Goal: Find contact information: Find contact information

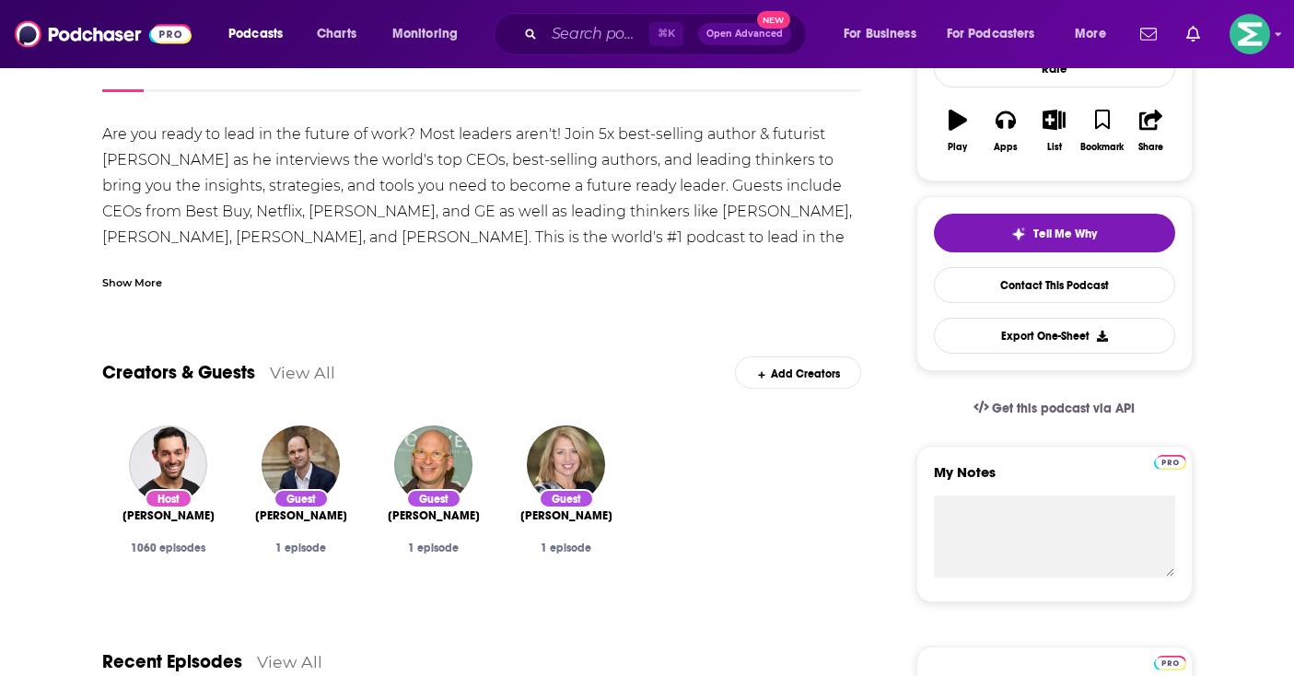
scroll to position [396, 0]
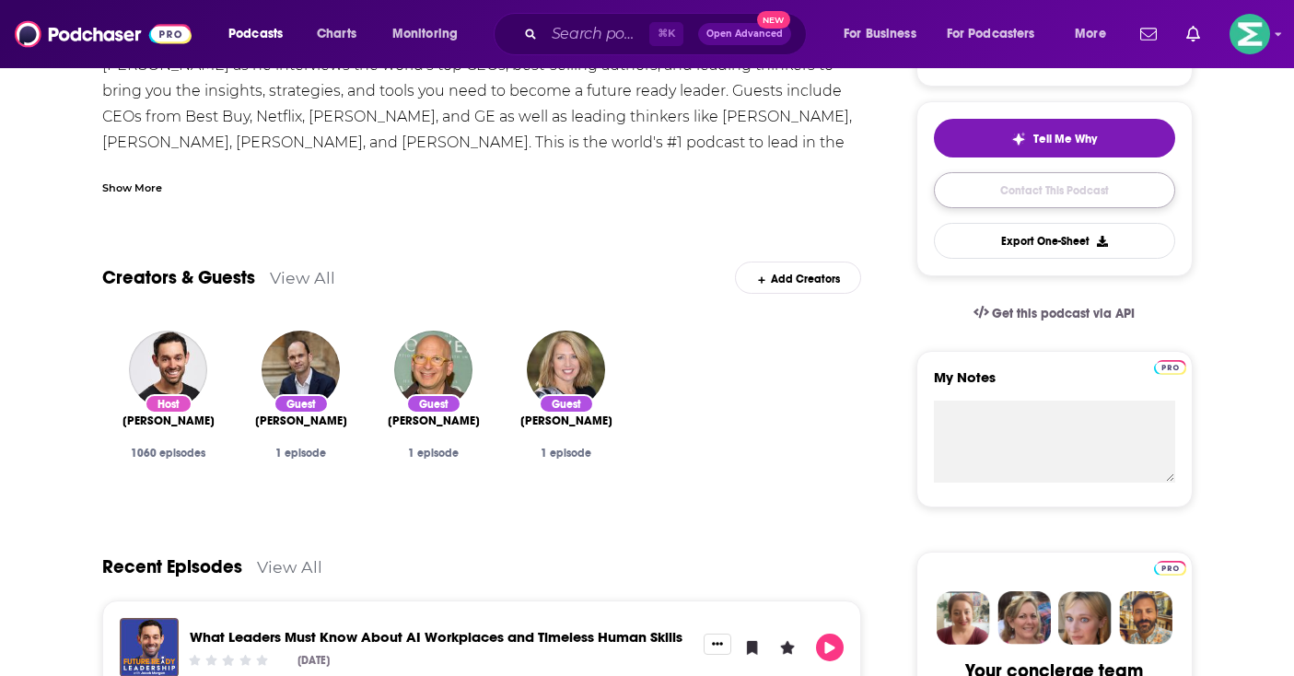
click at [1087, 200] on link "Contact This Podcast" at bounding box center [1054, 190] width 241 height 36
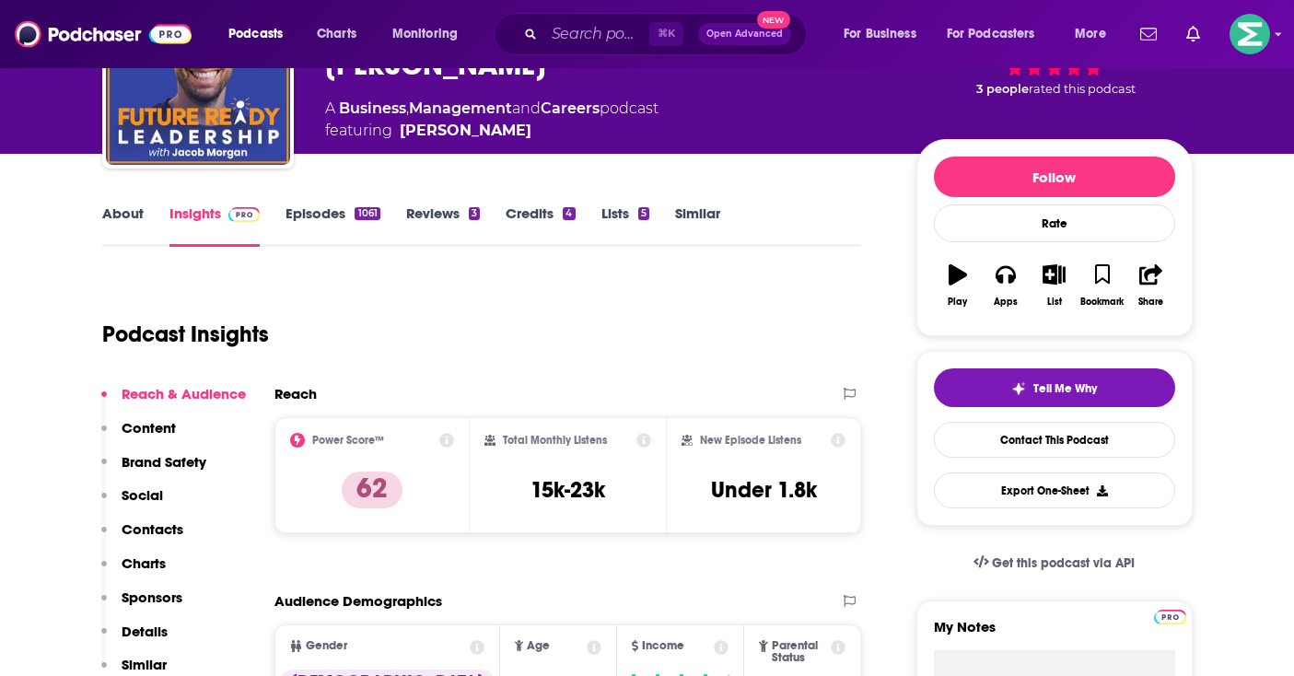
scroll to position [187, 0]
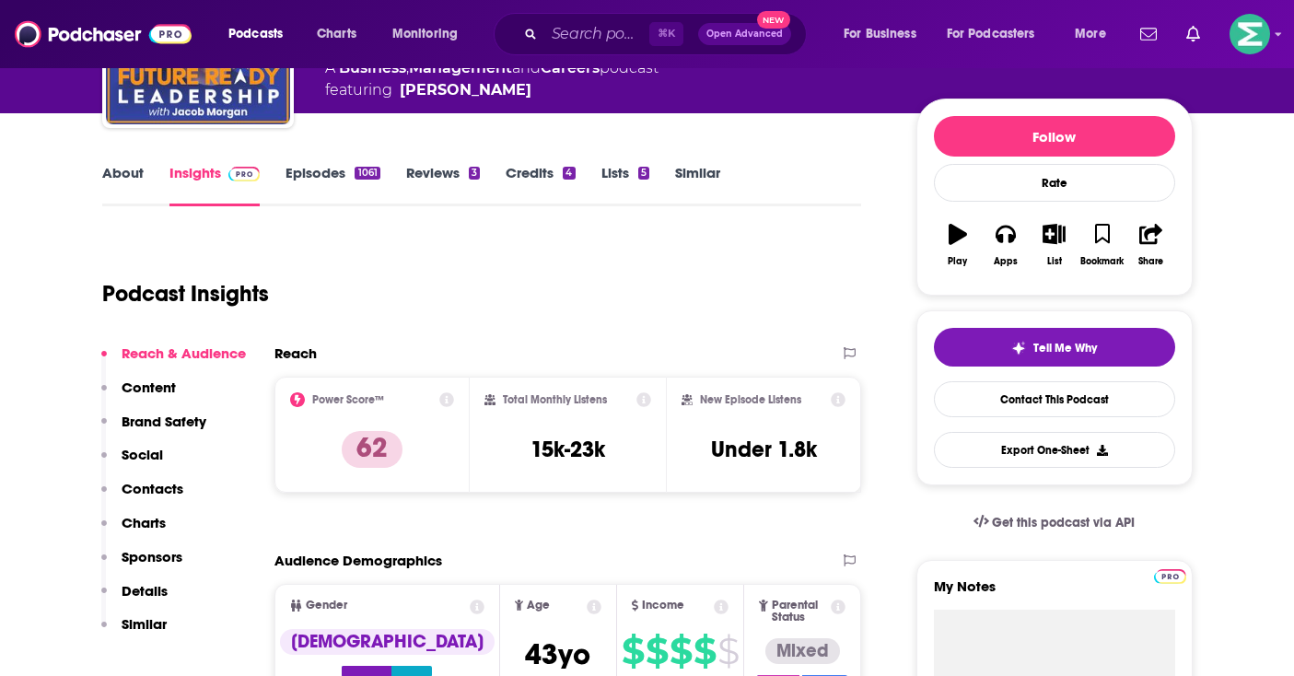
click at [119, 181] on link "About" at bounding box center [122, 185] width 41 height 42
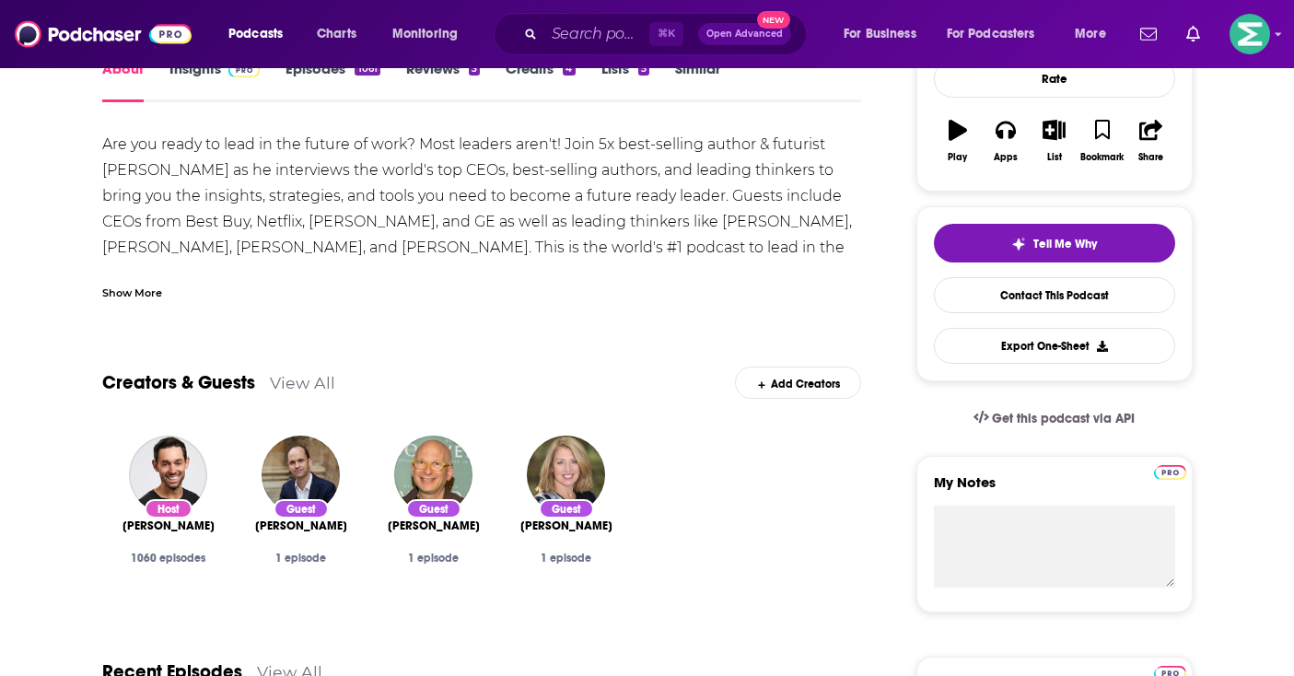
scroll to position [60, 0]
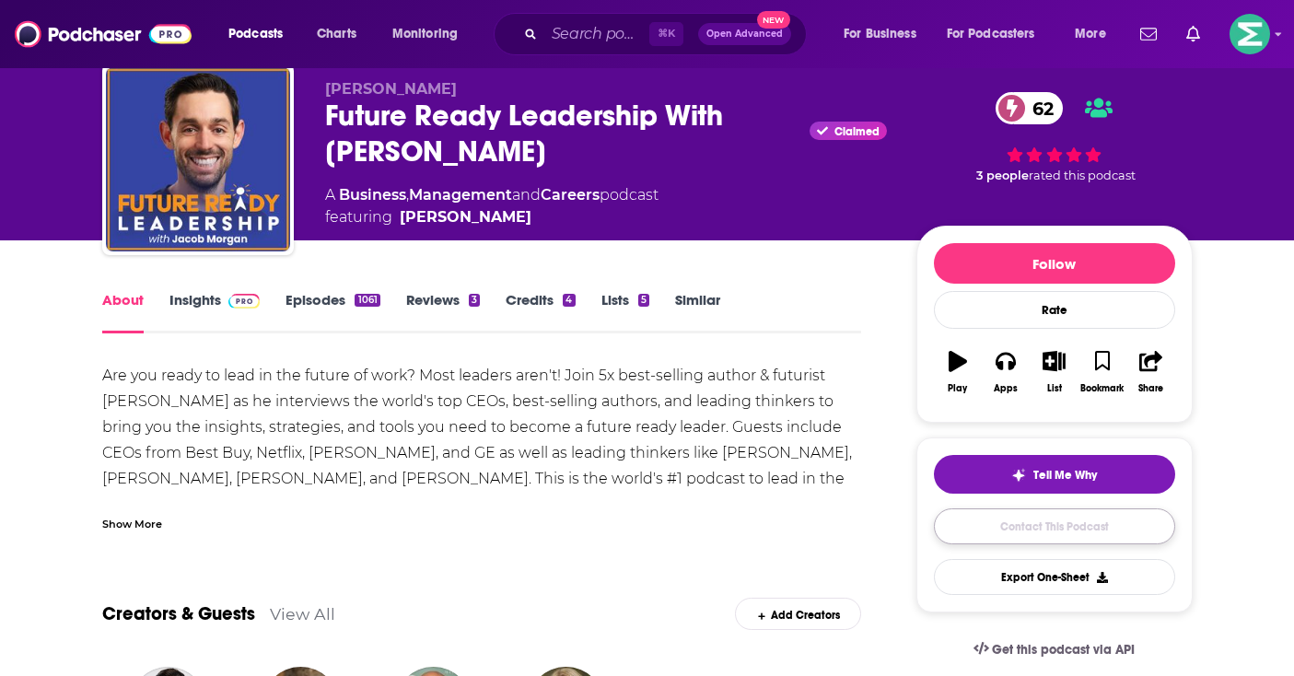
click at [1041, 519] on link "Contact This Podcast" at bounding box center [1054, 527] width 241 height 36
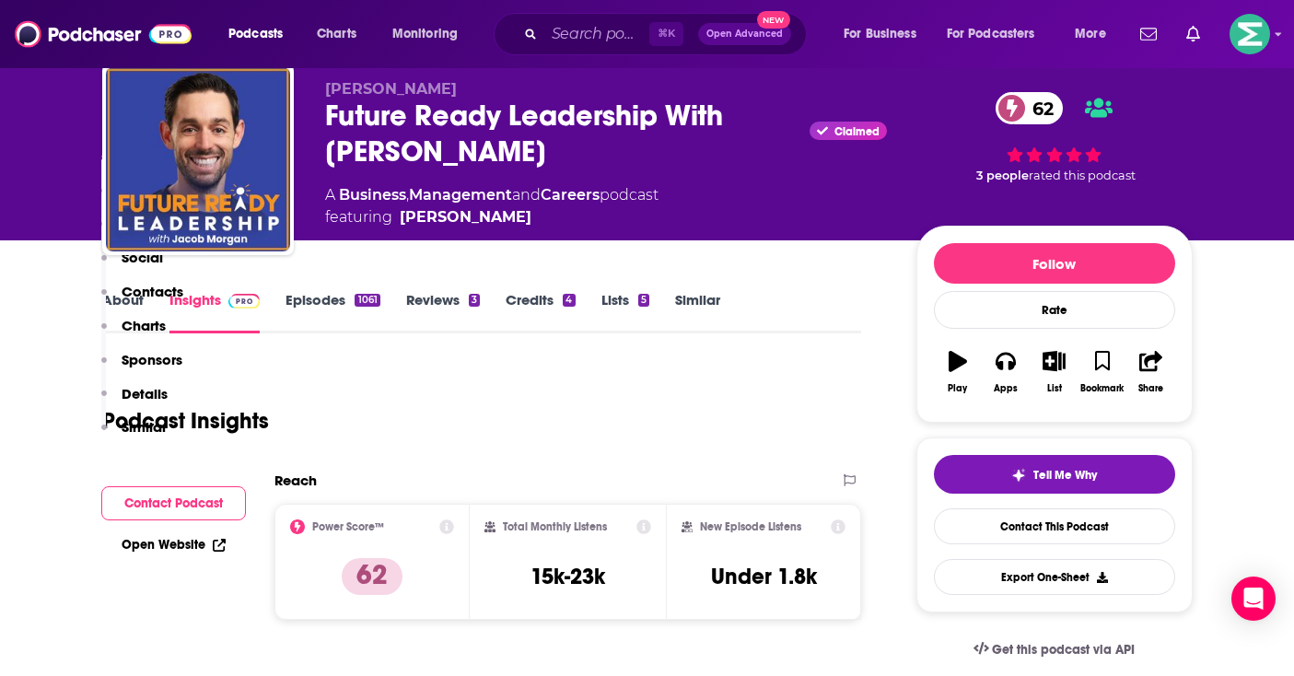
scroll to position [2362, 0]
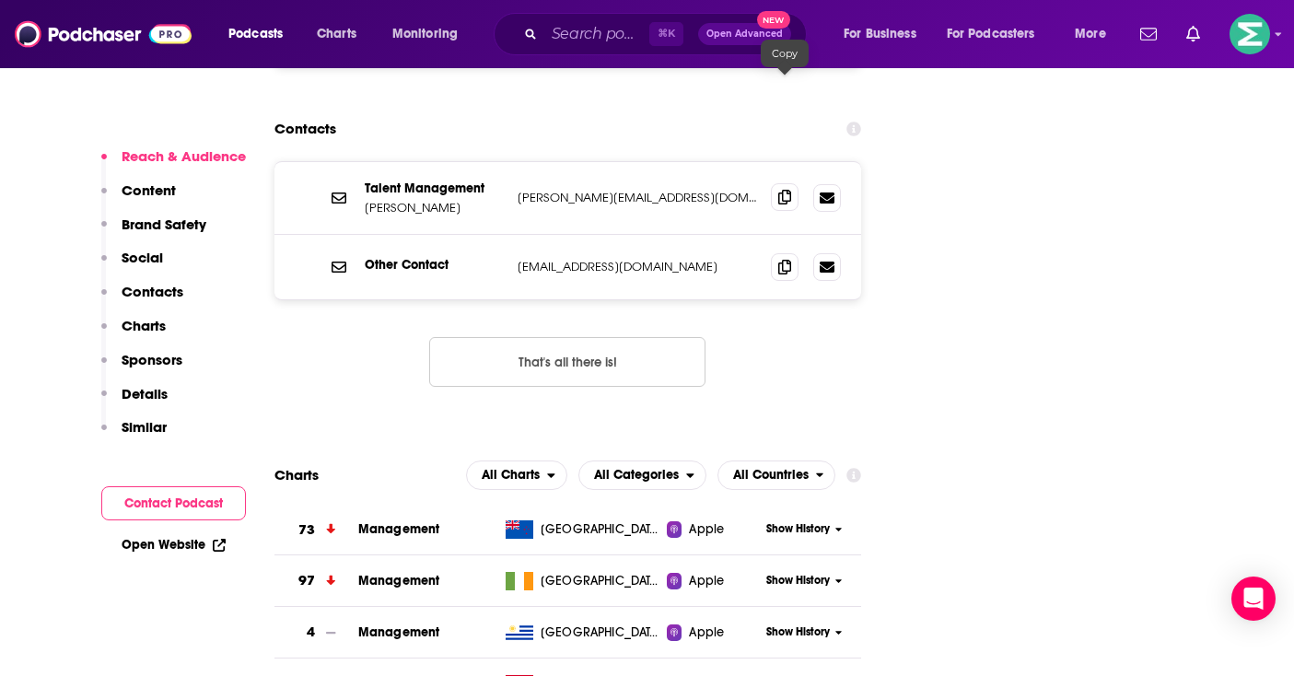
click at [788, 190] on icon at bounding box center [784, 197] width 13 height 15
click at [781, 259] on icon at bounding box center [784, 266] width 13 height 15
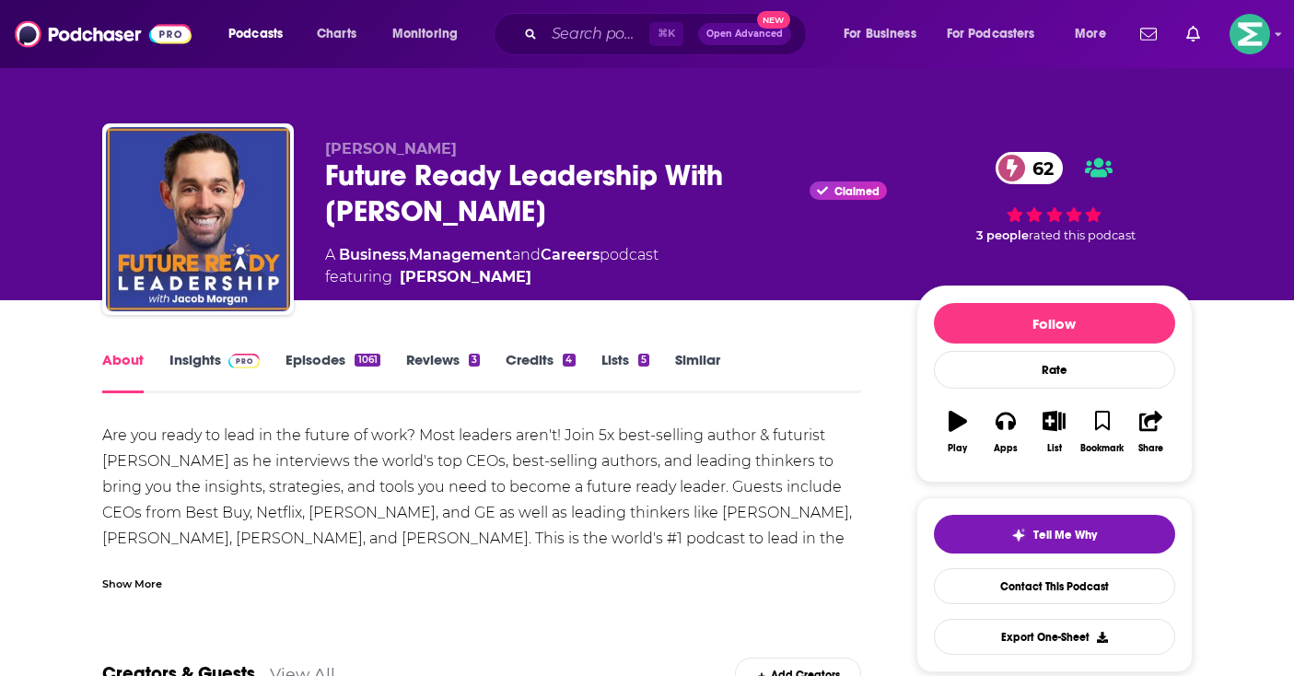
click at [197, 361] on link "Insights" at bounding box center [215, 372] width 91 height 42
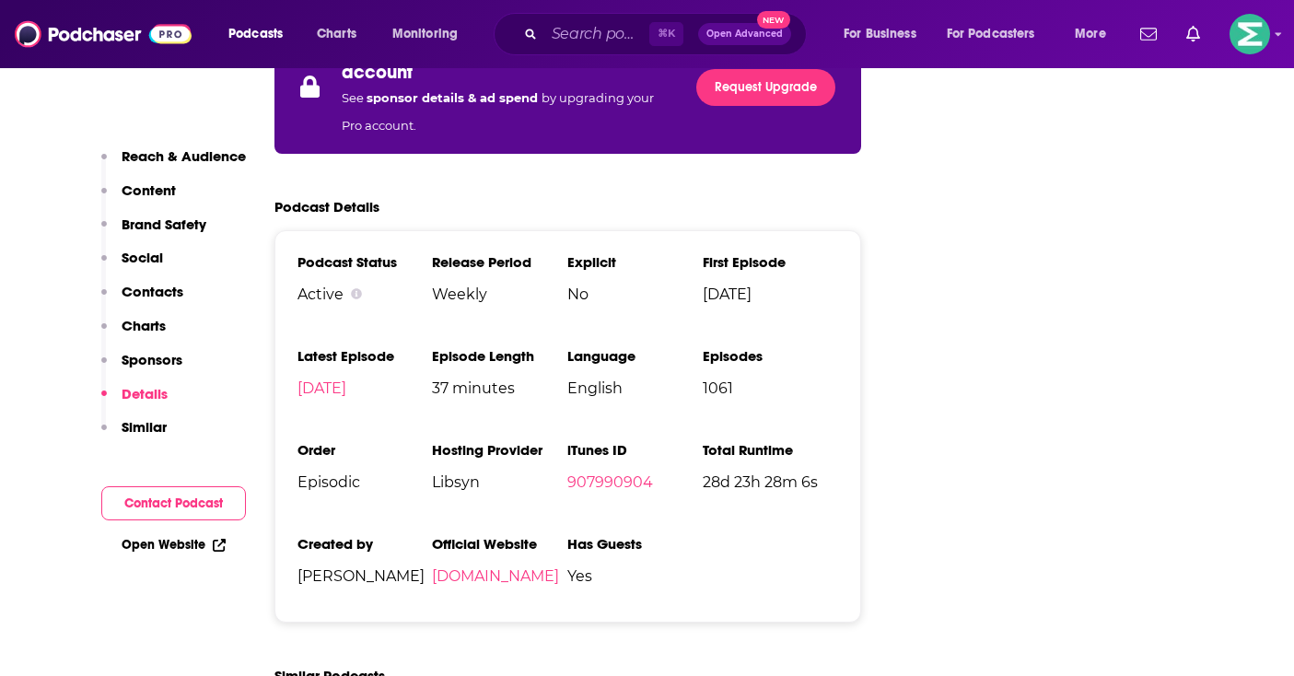
scroll to position [3758, 0]
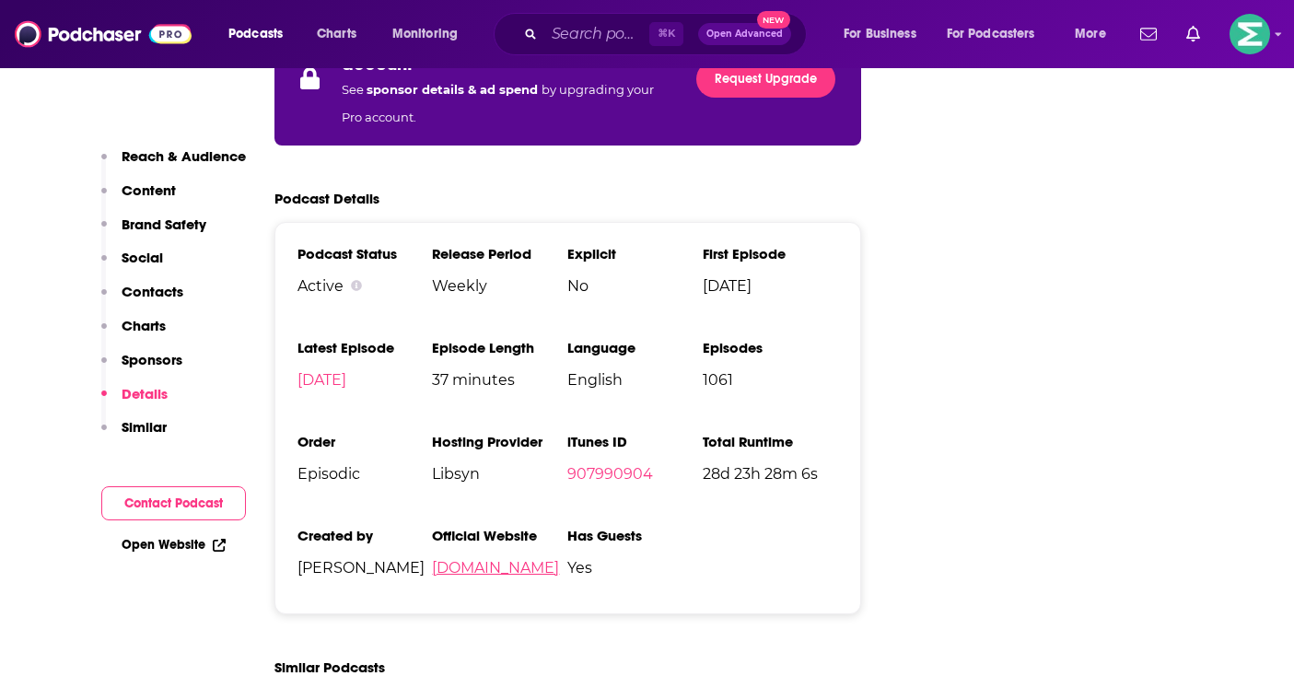
click at [543, 559] on link "[DOMAIN_NAME]" at bounding box center [495, 568] width 127 height 18
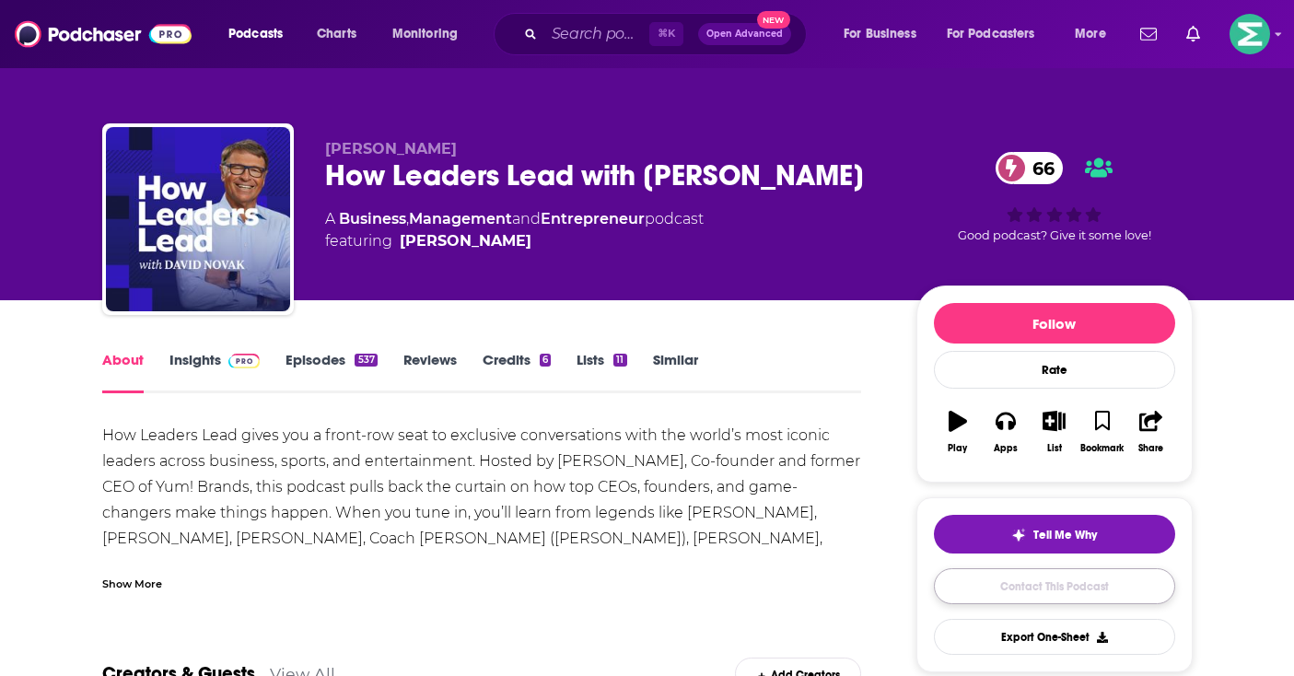
click at [982, 588] on link "Contact This Podcast" at bounding box center [1054, 586] width 241 height 36
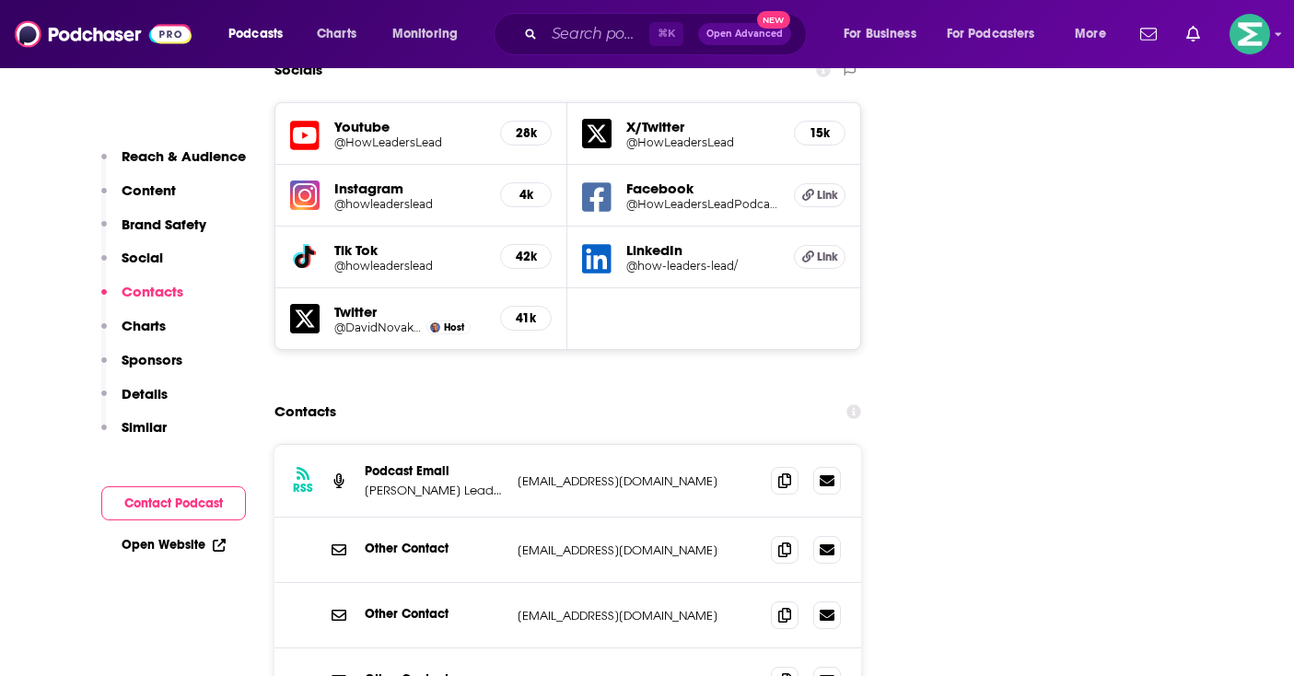
scroll to position [2184, 0]
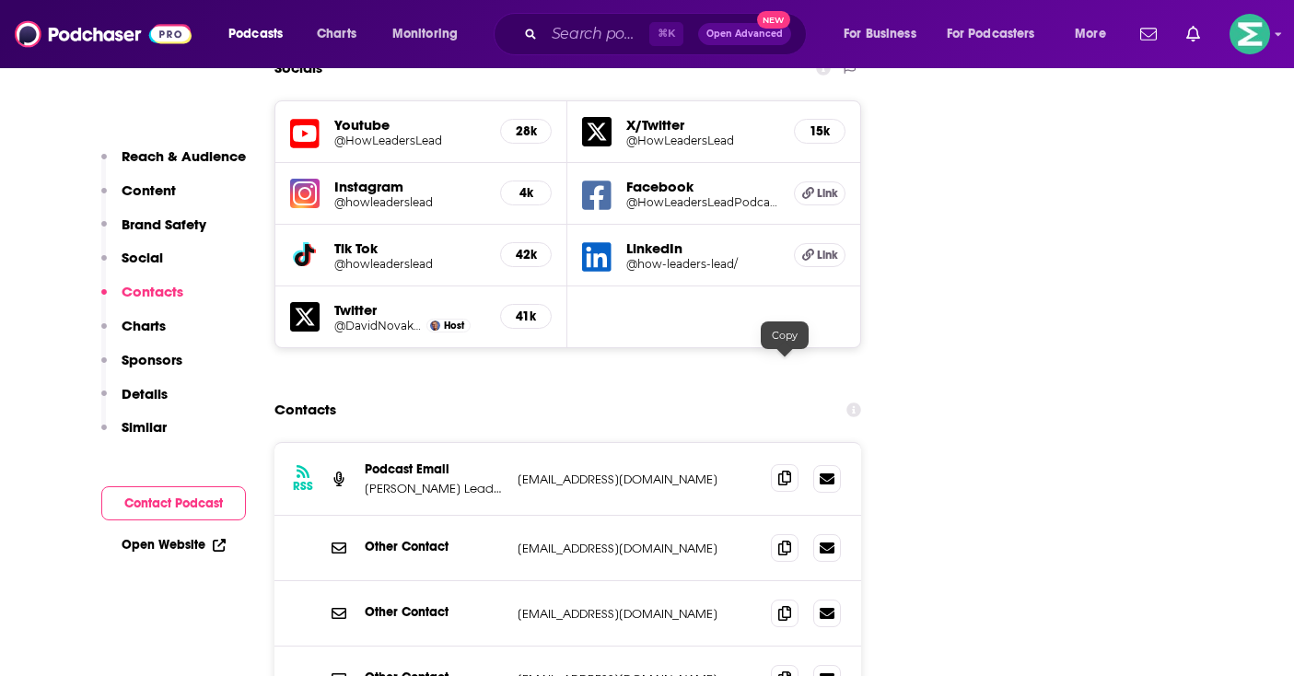
click at [784, 471] on icon at bounding box center [784, 478] width 13 height 15
click at [789, 671] on icon at bounding box center [784, 678] width 13 height 15
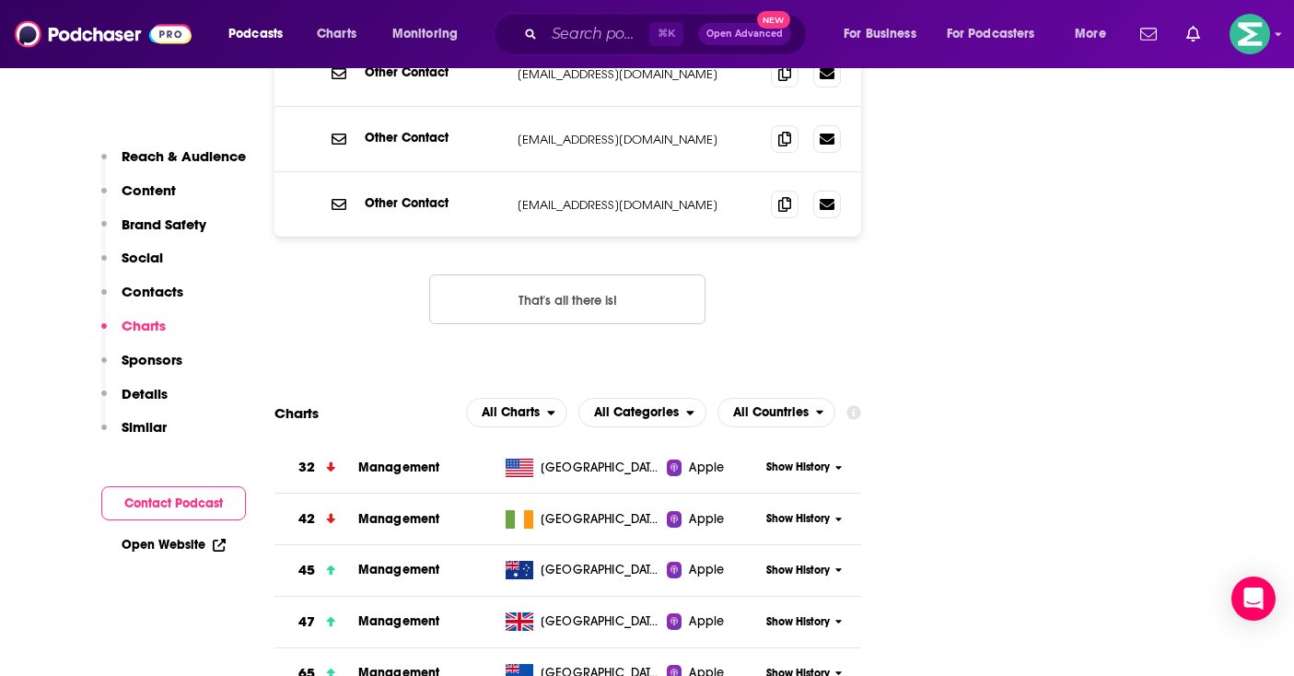
scroll to position [2665, 0]
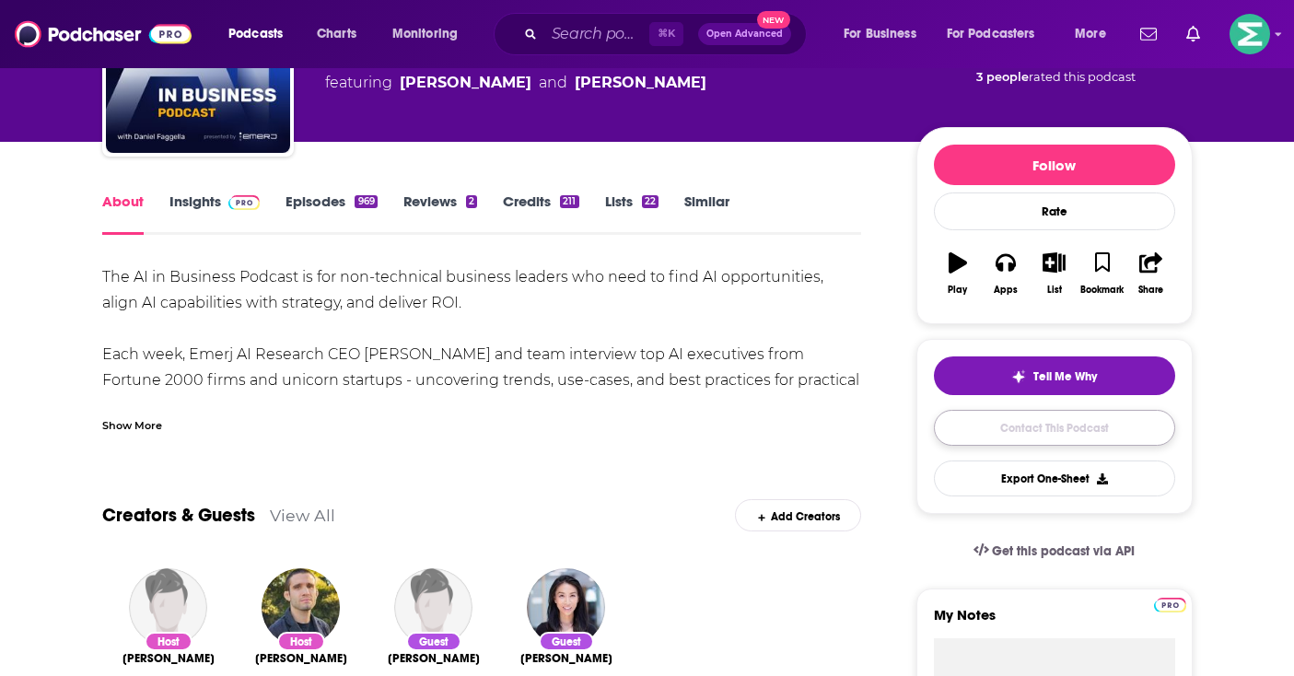
click at [1025, 434] on link "Contact This Podcast" at bounding box center [1054, 428] width 241 height 36
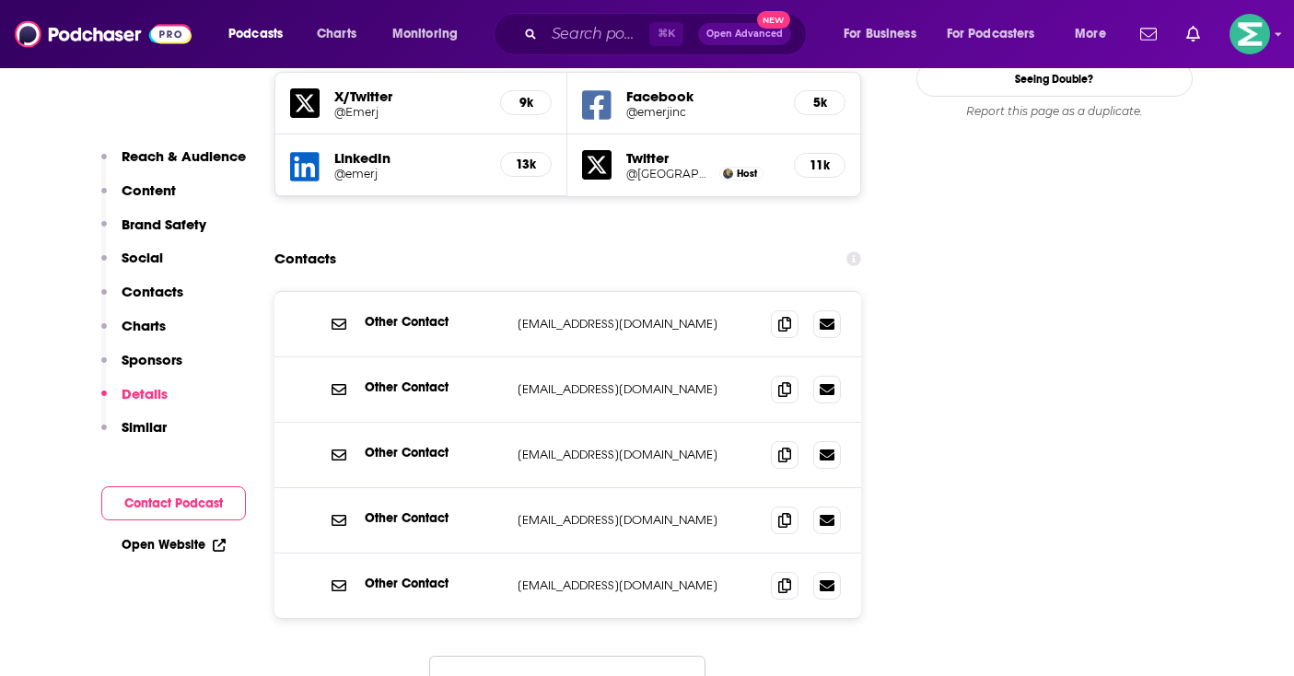
scroll to position [2169, 0]
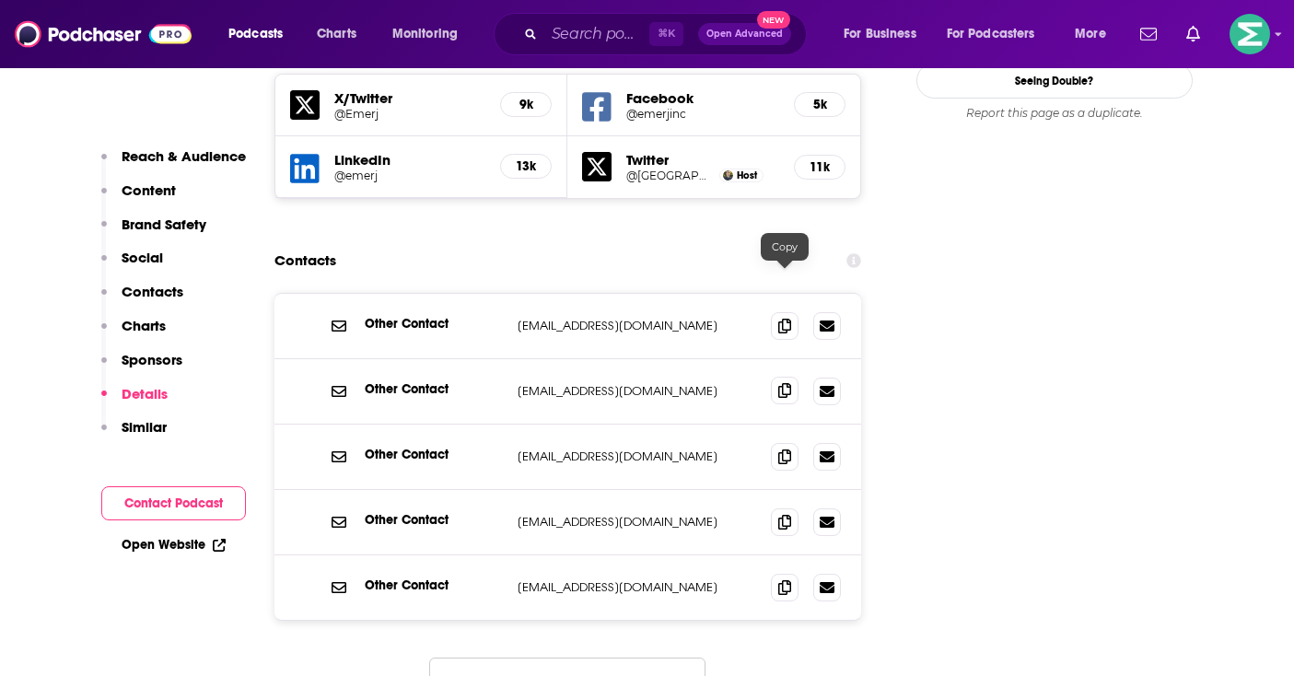
click at [790, 383] on icon at bounding box center [784, 390] width 13 height 15
click at [792, 311] on span at bounding box center [785, 325] width 28 height 28
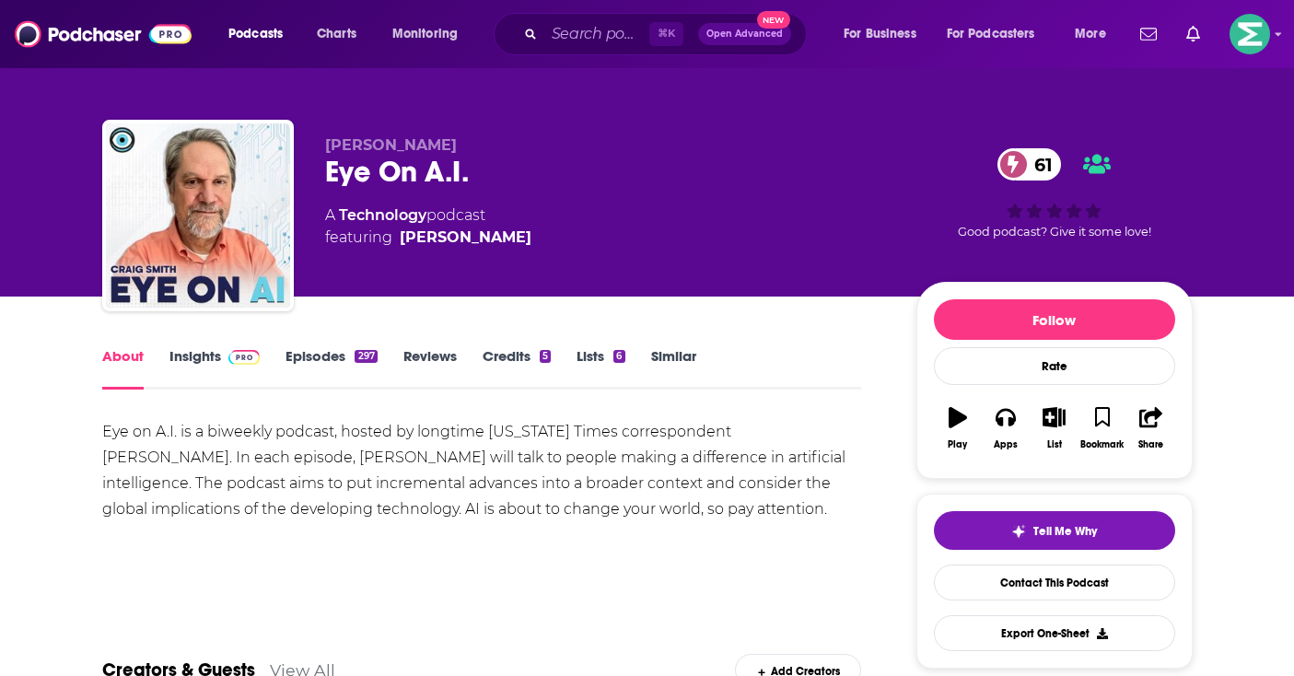
scroll to position [349, 0]
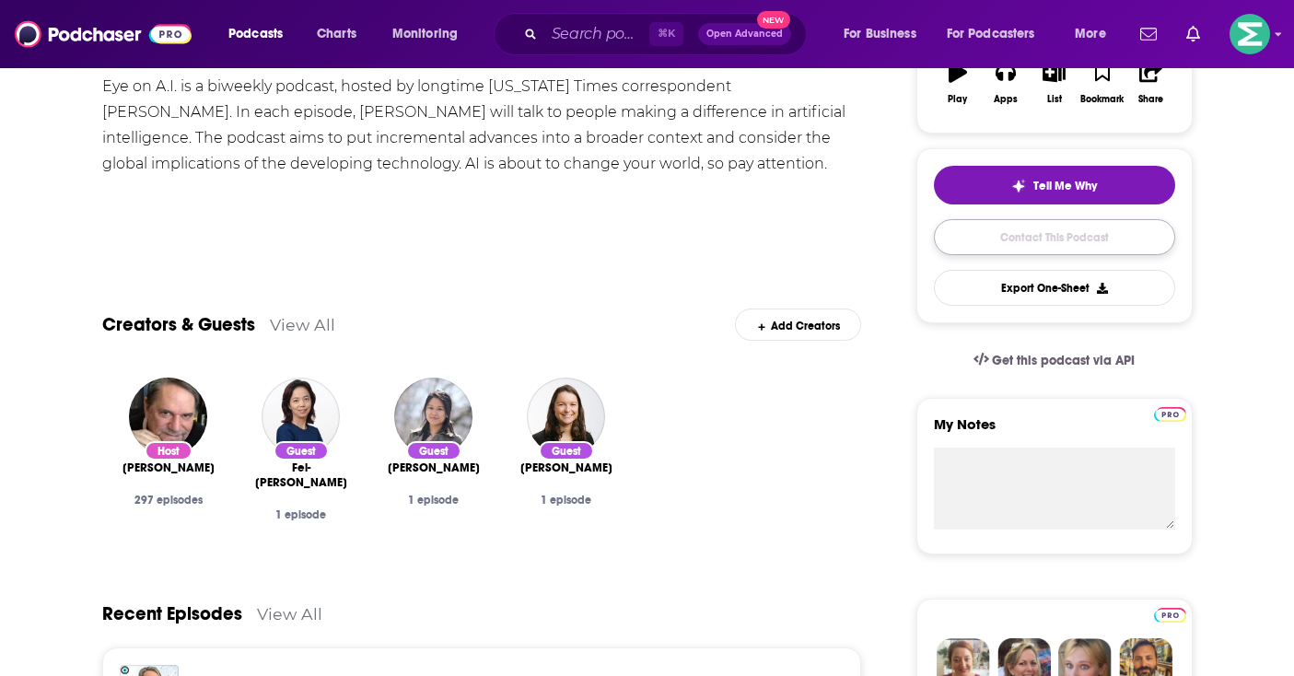
click at [1051, 247] on link "Contact This Podcast" at bounding box center [1054, 237] width 241 height 36
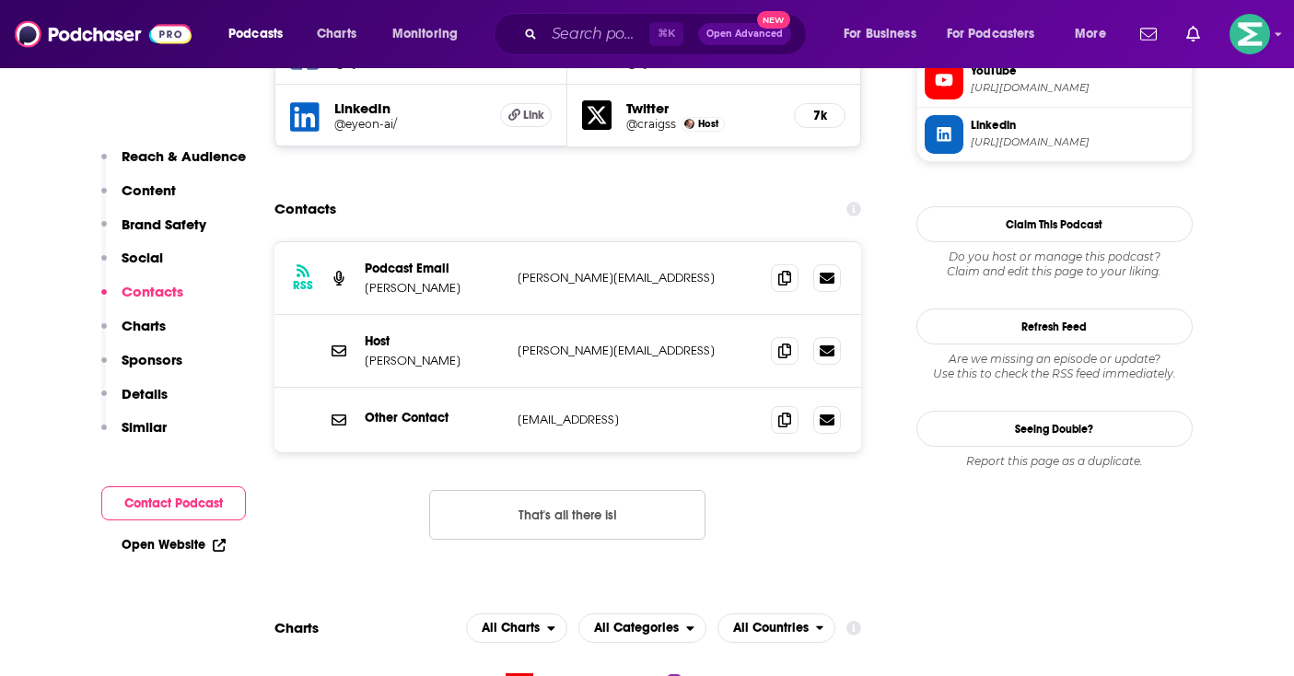
scroll to position [1732, 0]
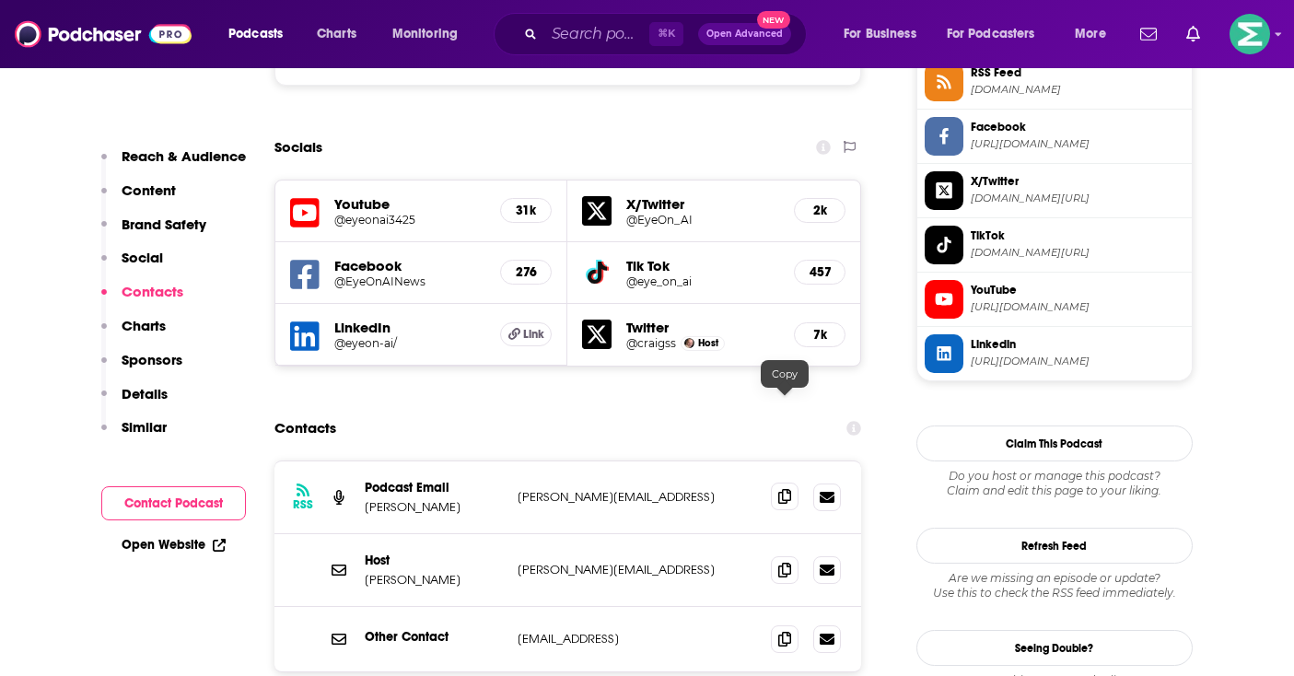
click at [784, 489] on icon at bounding box center [784, 496] width 13 height 15
click at [781, 562] on icon at bounding box center [784, 569] width 13 height 15
